Goal: Task Accomplishment & Management: Complete application form

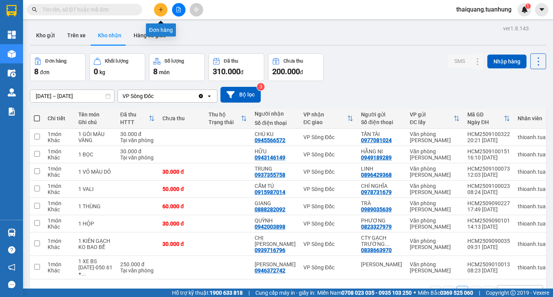
click at [159, 11] on icon "plus" at bounding box center [160, 9] width 5 height 5
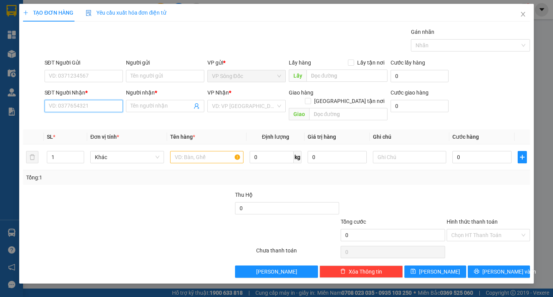
click at [92, 107] on input "SĐT Người Nhận *" at bounding box center [84, 106] width 78 height 12
type input "0944282582"
click at [143, 107] on input "Người nhận *" at bounding box center [161, 106] width 61 height 8
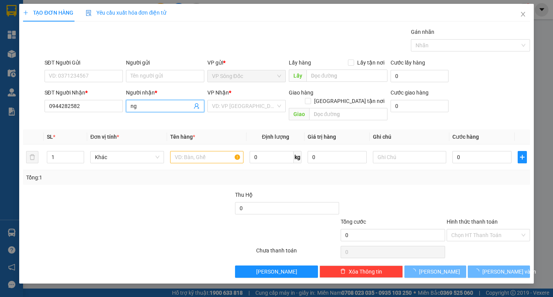
type input "n"
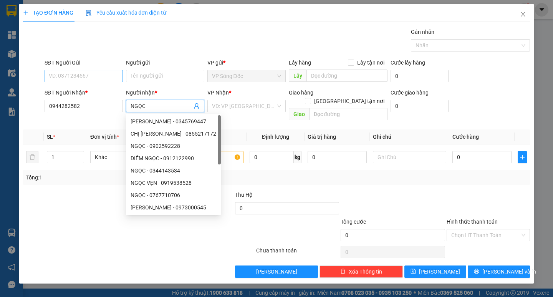
type input "NGỌC"
click at [89, 73] on input "SĐT Người Gửi" at bounding box center [84, 76] width 78 height 12
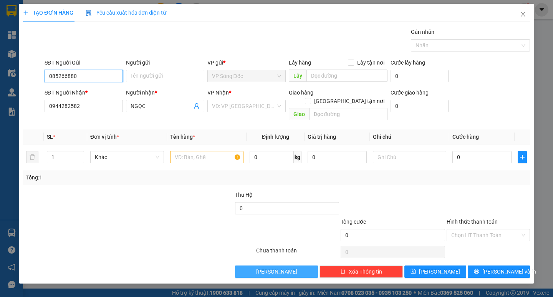
type input "0852668800"
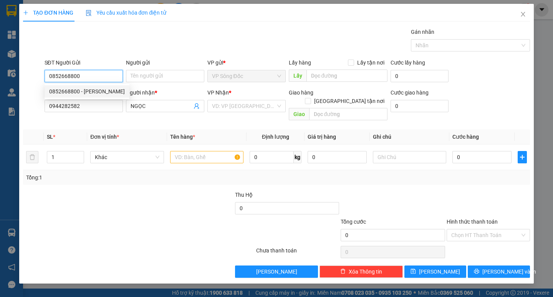
click at [100, 91] on div "0852668800 - [PERSON_NAME]" at bounding box center [87, 91] width 76 height 8
type input "[PERSON_NAME]"
type input "0852668800"
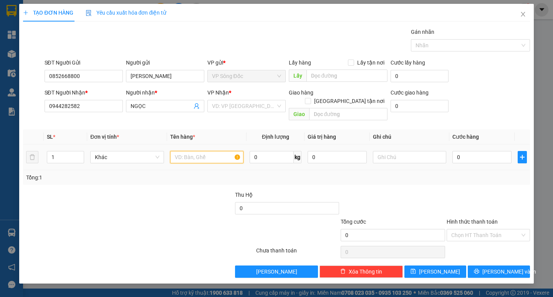
click at [184, 151] on input "text" at bounding box center [206, 157] width 73 height 12
type input "1 THÙNG"
click at [241, 108] on input "search" at bounding box center [244, 106] width 64 height 12
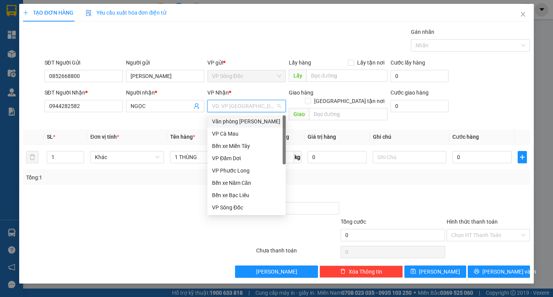
click at [250, 121] on div "Văn phòng [PERSON_NAME]" at bounding box center [246, 121] width 69 height 8
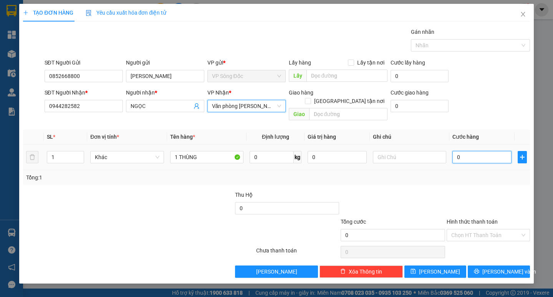
click at [472, 151] on input "0" at bounding box center [481, 157] width 59 height 12
type input "3"
type input "30"
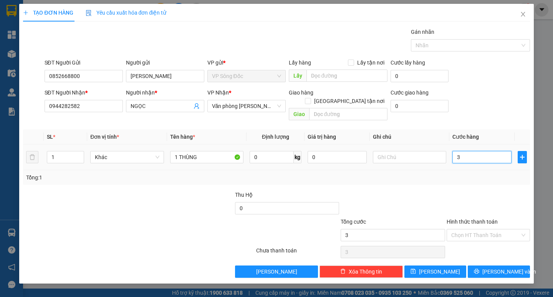
type input "30"
type input "300"
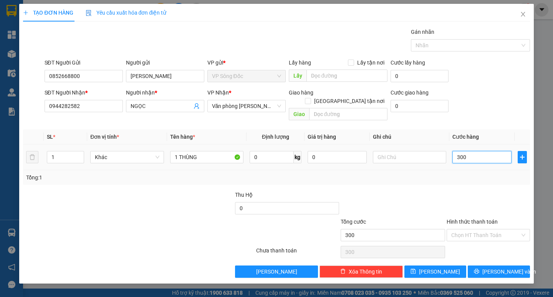
type input "3.000"
type input "30.000"
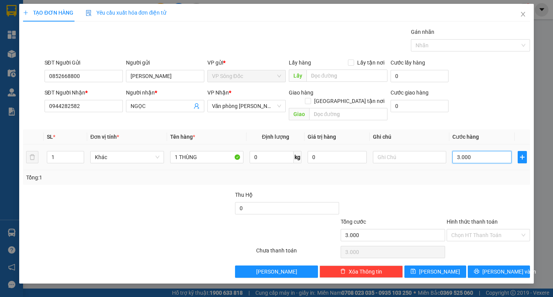
type input "30.000"
click at [485, 229] on input "Hình thức thanh toán" at bounding box center [485, 235] width 69 height 12
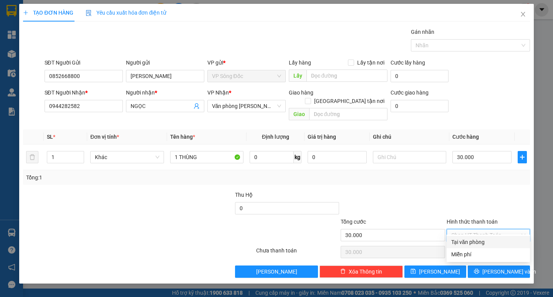
click at [486, 237] on div "Tại văn phòng" at bounding box center [488, 242] width 83 height 12
type input "0"
click at [498, 267] on span "[PERSON_NAME] và In" at bounding box center [509, 271] width 54 height 8
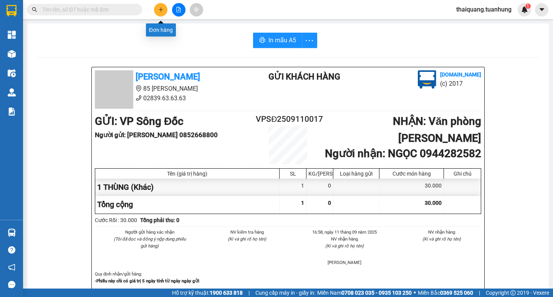
click at [159, 11] on icon "plus" at bounding box center [160, 9] width 5 height 5
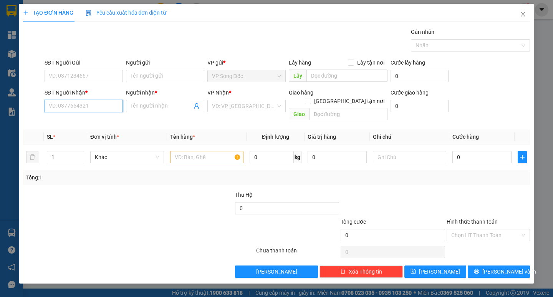
click at [89, 101] on input "SĐT Người Nhận *" at bounding box center [84, 106] width 78 height 12
type input "0917656674"
click at [87, 122] on div "0917656674 - [PERSON_NAME]" at bounding box center [87, 121] width 76 height 8
type input "[PERSON_NAME]"
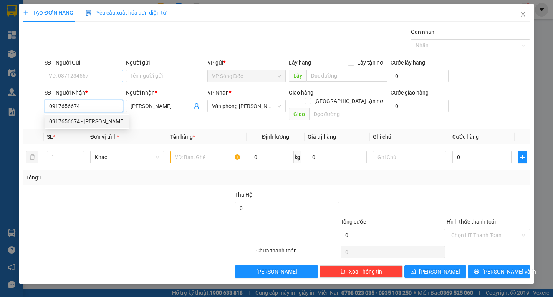
type input "0917656674"
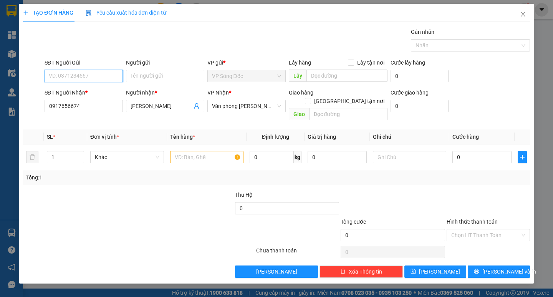
click at [88, 81] on input "SĐT Người Gửi" at bounding box center [84, 76] width 78 height 12
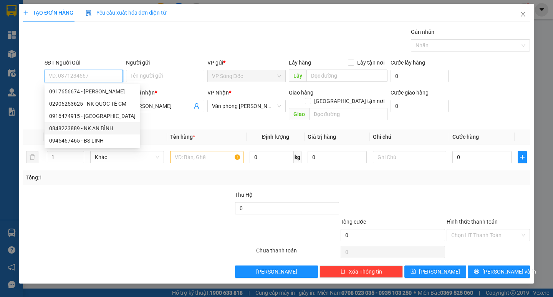
click at [96, 129] on div "0848223889 - NK AN BÌNH" at bounding box center [92, 128] width 86 height 8
type input "0848223889"
type input "NK AN BÌNH"
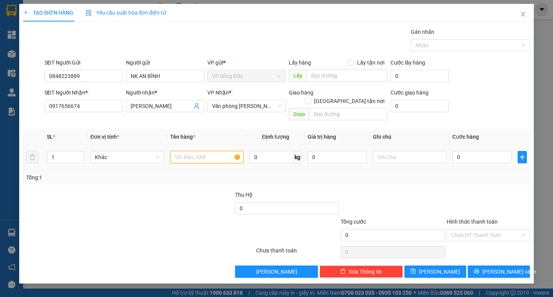
click at [204, 152] on input "text" at bounding box center [206, 157] width 73 height 12
type input "1 HỘP"
click at [479, 151] on input "0" at bounding box center [481, 157] width 59 height 12
type input "3"
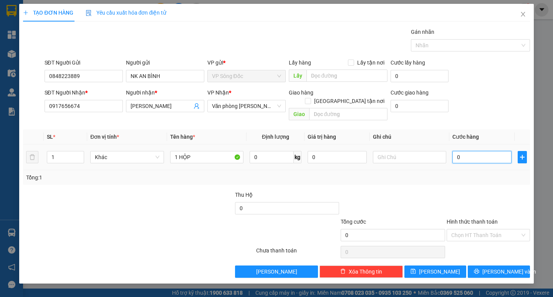
type input "3"
type input "30"
type input "300"
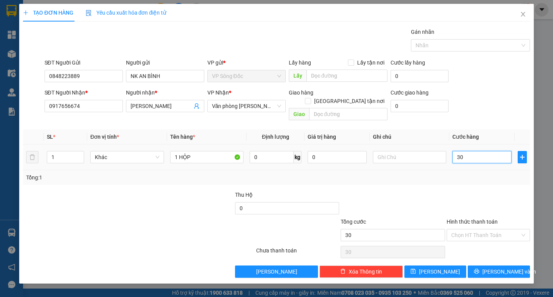
type input "300"
type input "3.000"
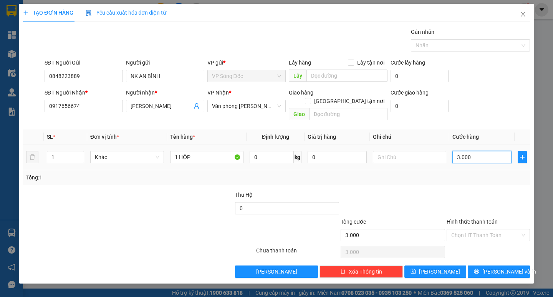
type input "30.000"
click at [481, 229] on input "Hình thức thanh toán" at bounding box center [485, 235] width 69 height 12
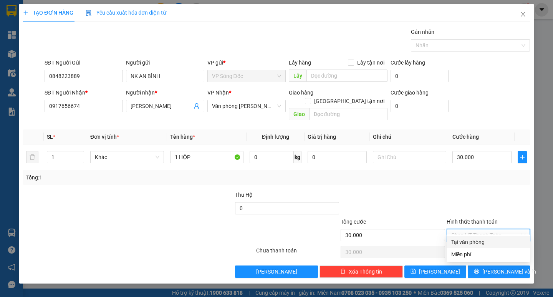
click at [488, 240] on div "Tại văn phòng" at bounding box center [488, 242] width 74 height 8
type input "0"
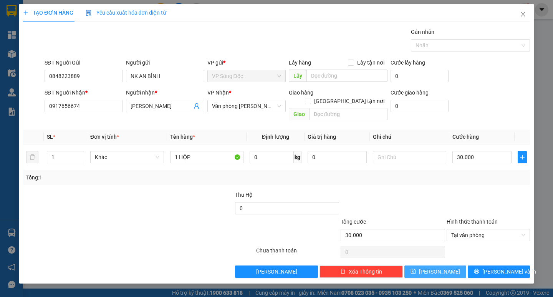
click at [448, 265] on button "[PERSON_NAME]" at bounding box center [435, 271] width 62 height 12
type input "0"
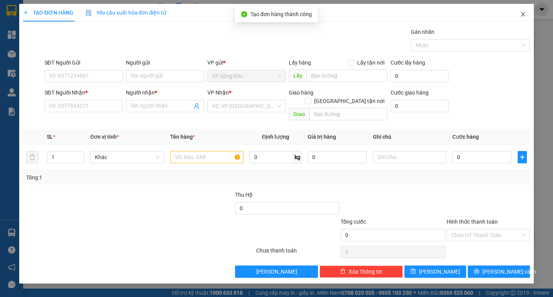
click at [524, 17] on icon "close" at bounding box center [523, 14] width 6 height 6
